Goal: Complete application form: Complete application form

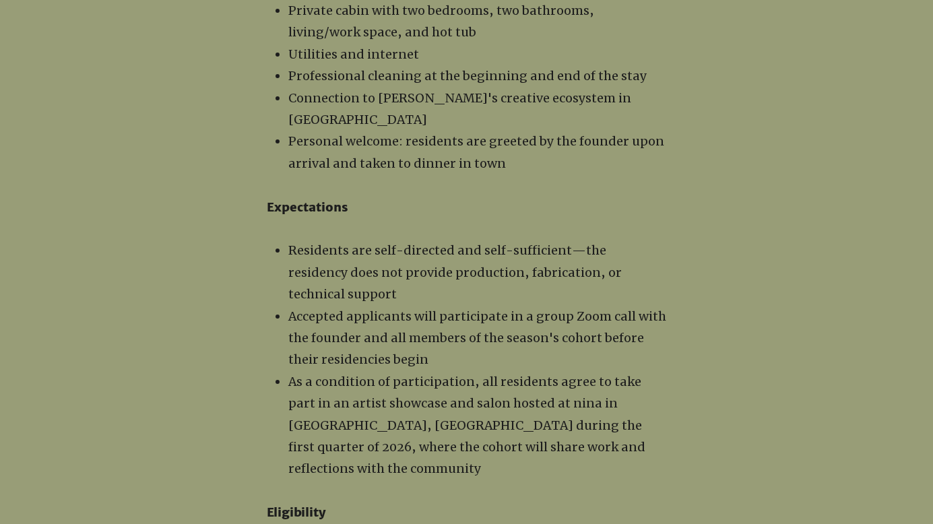
scroll to position [1639, 0]
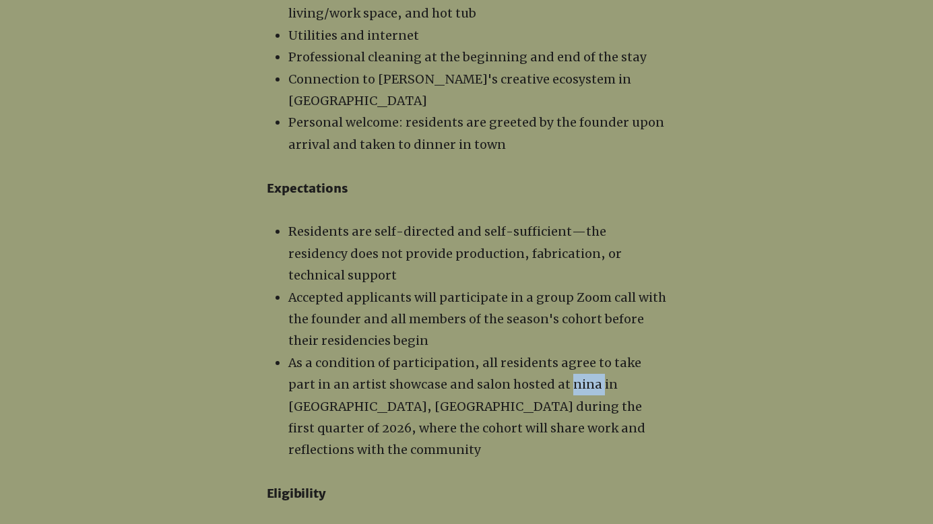
drag, startPoint x: 563, startPoint y: 325, endPoint x: 534, endPoint y: 324, distance: 29.0
click at [534, 355] on span "As a condition of participation, all residents agree to take part in an artist …" at bounding box center [466, 406] width 357 height 103
copy span "[PERSON_NAME]"
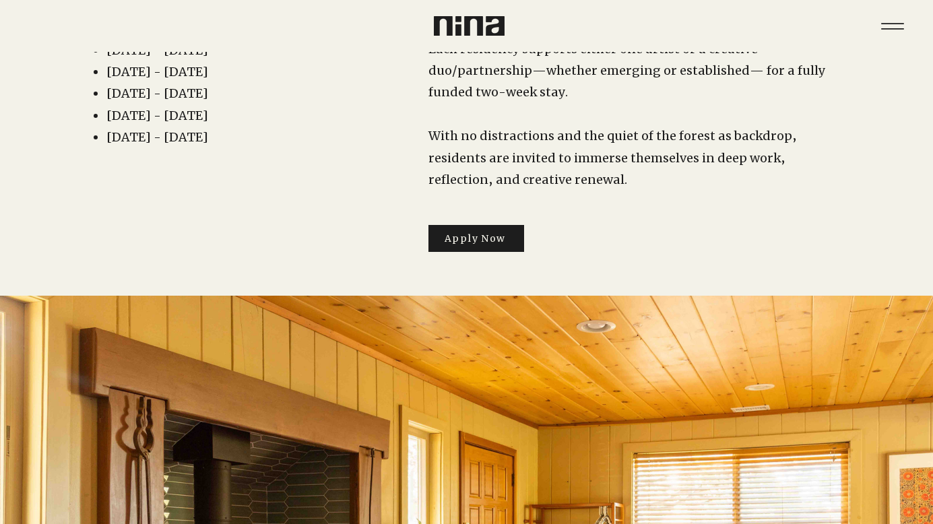
scroll to position [16, 0]
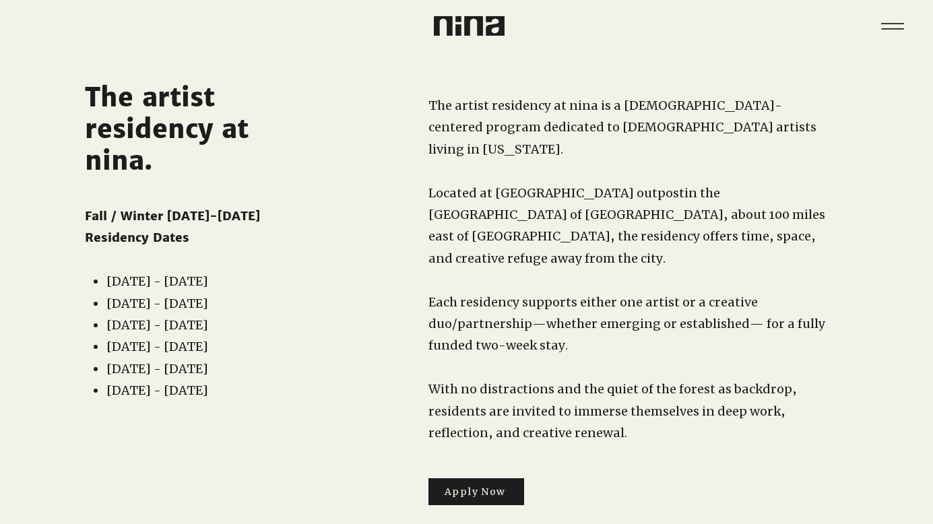
click at [471, 22] on img at bounding box center [469, 26] width 71 height 20
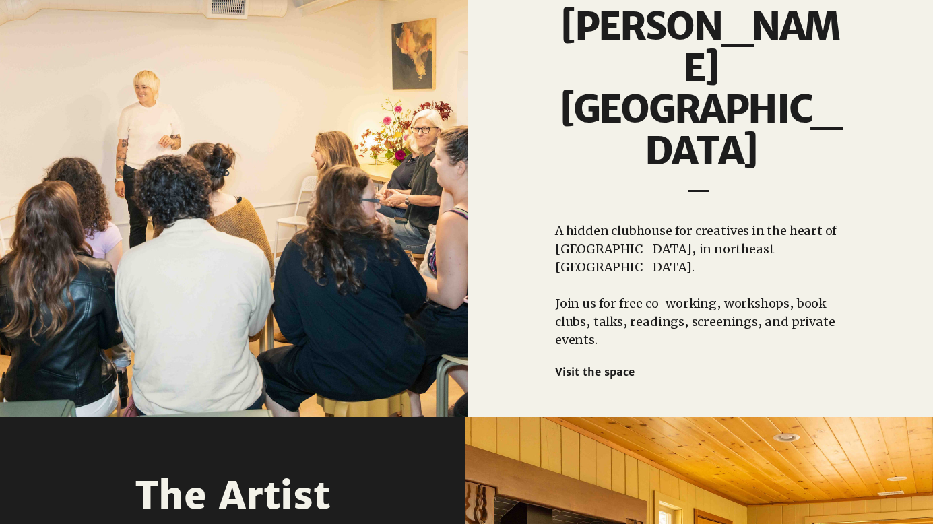
scroll to position [1187, 0]
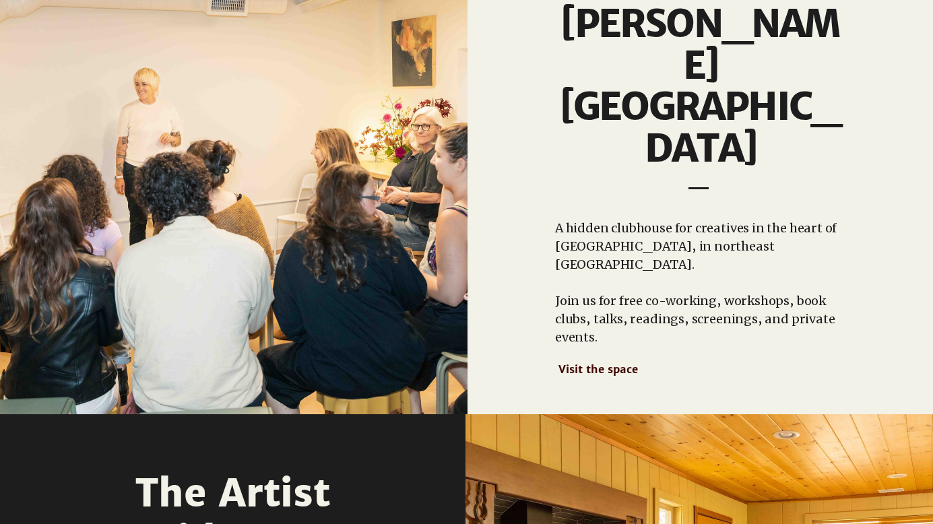
click at [619, 362] on span "Visit the space" at bounding box center [597, 368] width 79 height 13
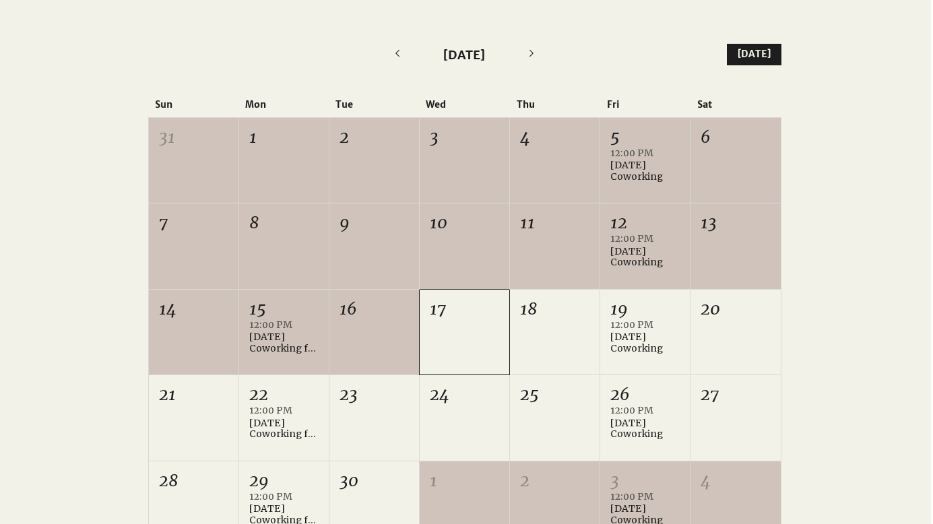
scroll to position [659, 2]
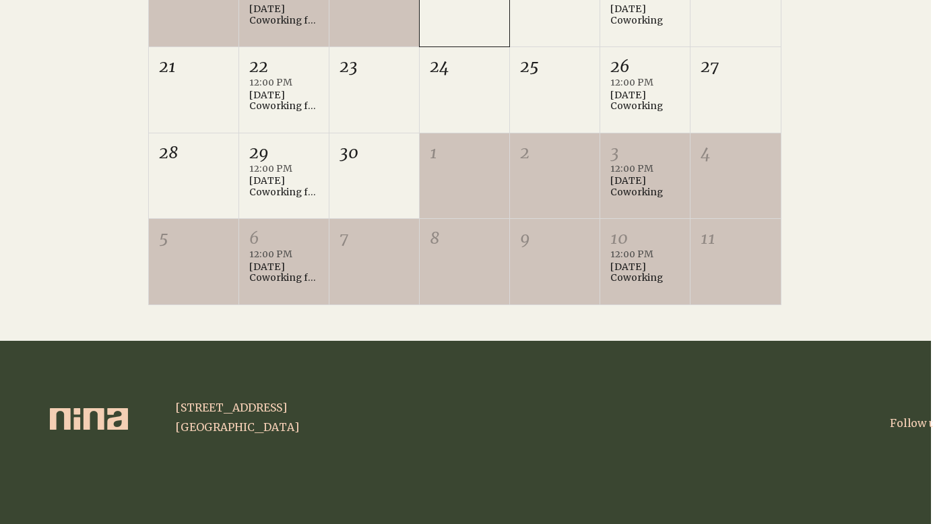
drag, startPoint x: 300, startPoint y: 430, endPoint x: 176, endPoint y: 409, distance: 125.6
click at [176, 409] on div "[STREET_ADDRESS] [GEOGRAPHIC_DATA]" at bounding box center [273, 417] width 197 height 39
copy div "[STREET_ADDRESS]"
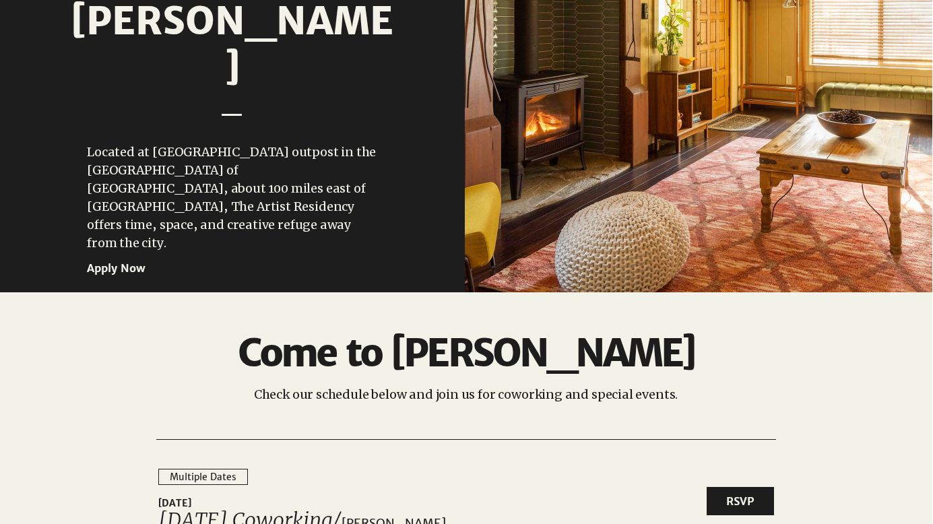
scroll to position [1755, 1]
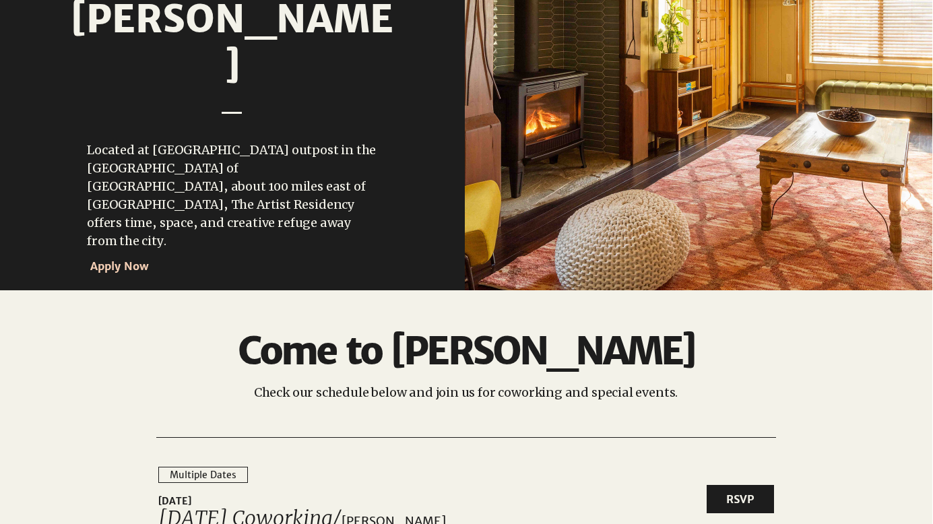
click at [104, 259] on span "Apply Now" at bounding box center [119, 265] width 59 height 13
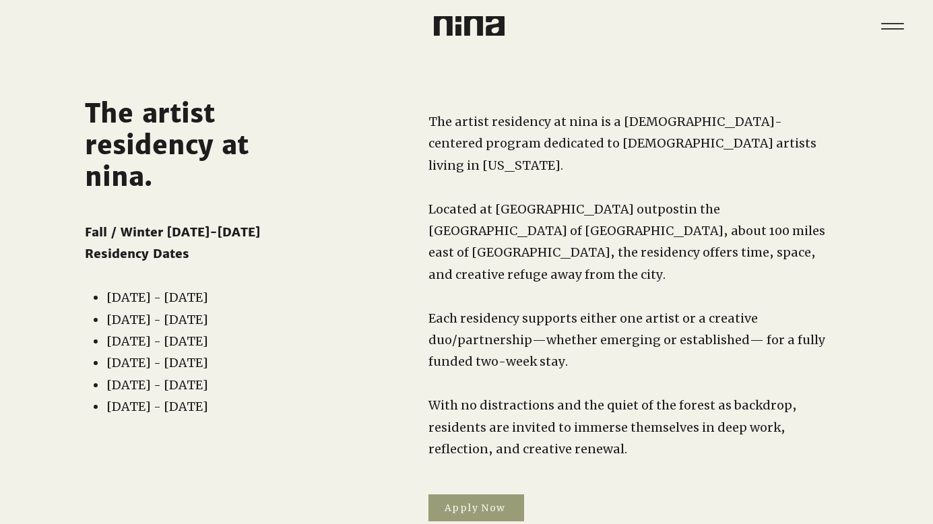
click at [475, 502] on span "Apply Now" at bounding box center [475, 508] width 61 height 12
